Goal: Transaction & Acquisition: Purchase product/service

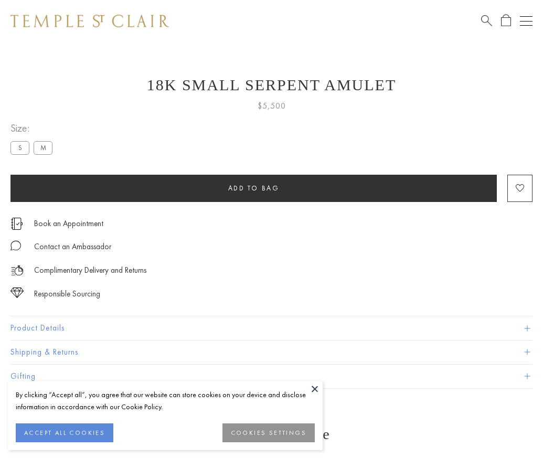
click at [254, 188] on span "Add to bag" at bounding box center [253, 188] width 51 height 9
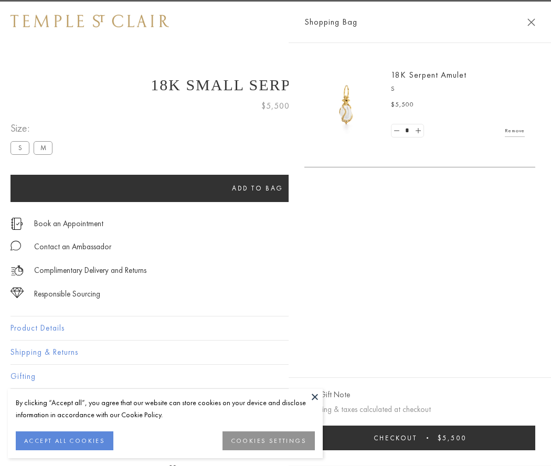
click at [417, 438] on span "Checkout" at bounding box center [396, 438] width 44 height 9
